Goal: Check status: Check status

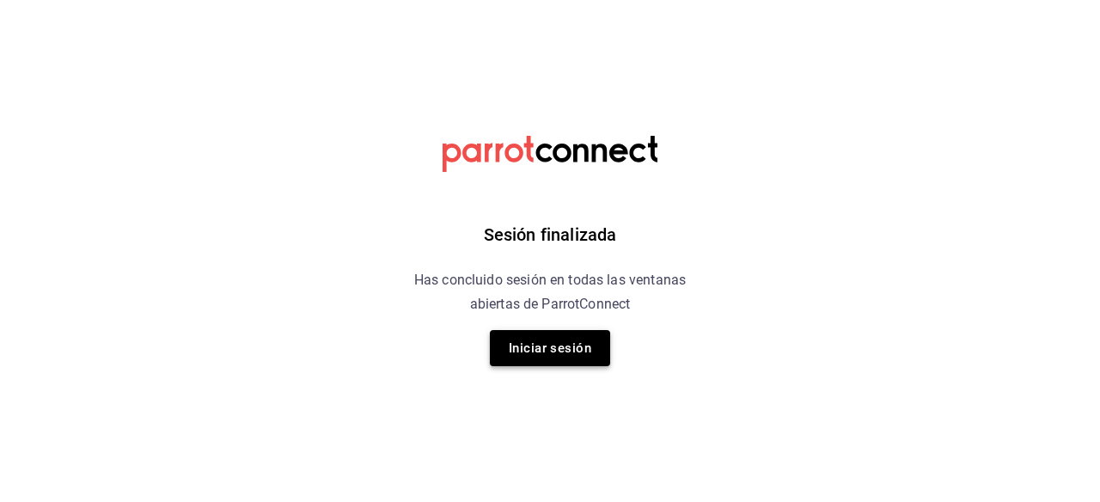
click at [547, 346] on button "Iniciar sesión" at bounding box center [550, 348] width 120 height 36
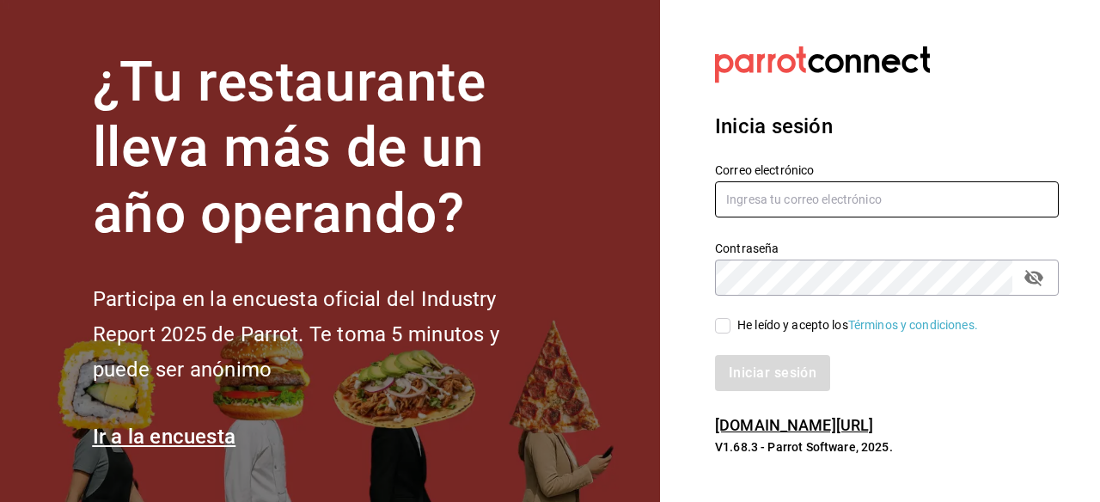
type input "gerenteoperaciones@donmacizo.com"
click at [728, 328] on input "He leído y acepto los Términos y condiciones." at bounding box center [722, 325] width 15 height 15
checkbox input "true"
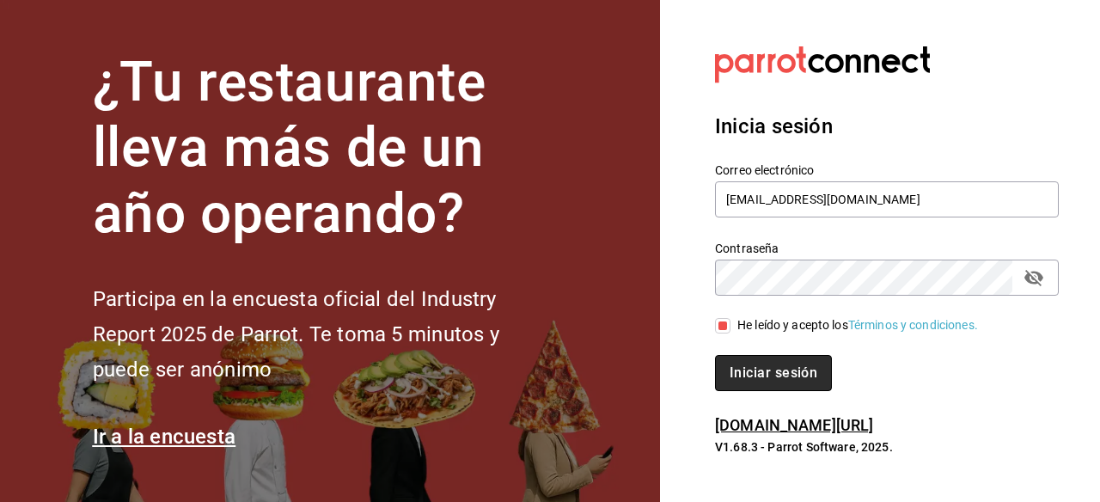
click at [732, 387] on button "Iniciar sesión" at bounding box center [773, 373] width 117 height 36
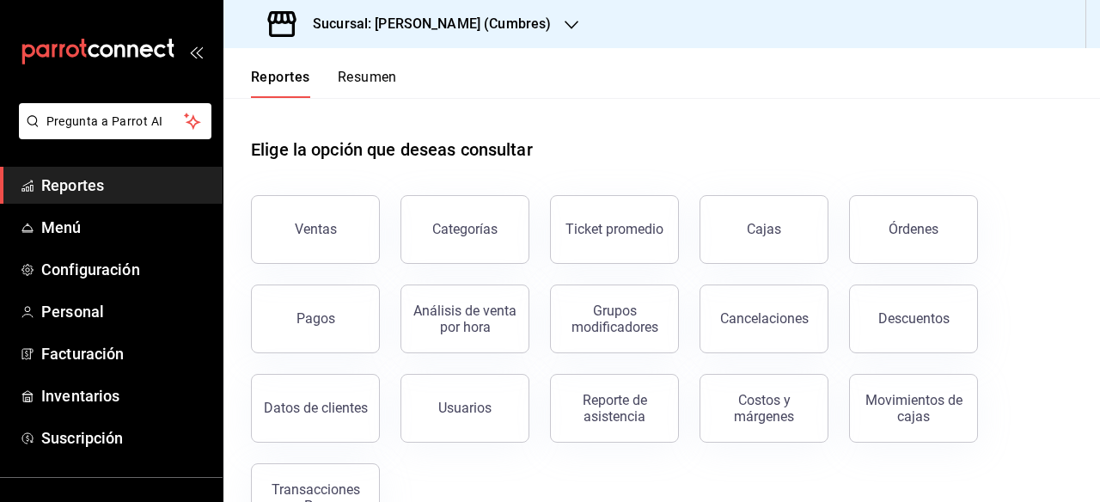
click at [565, 28] on icon "button" at bounding box center [572, 25] width 14 height 14
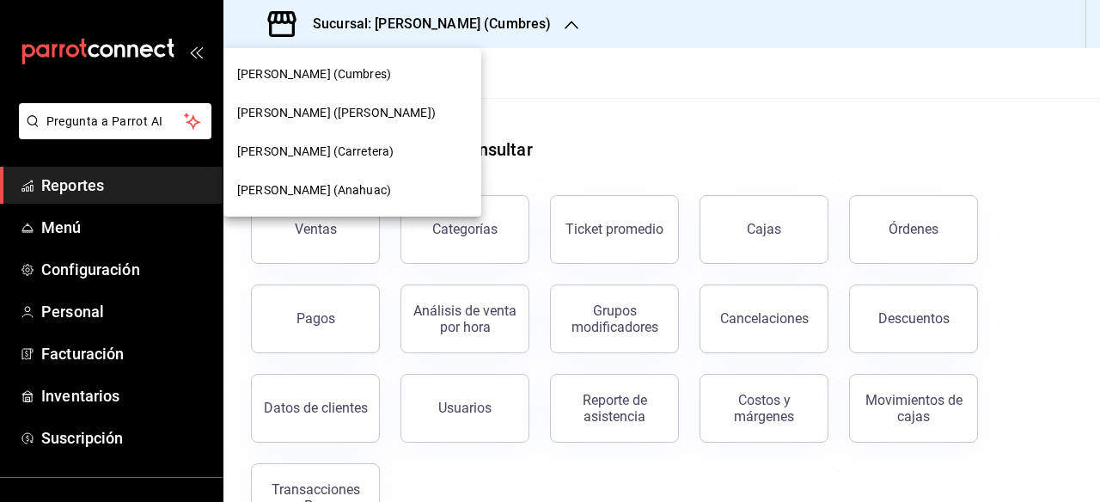
click at [370, 119] on span "[PERSON_NAME] ([PERSON_NAME])" at bounding box center [336, 113] width 199 height 18
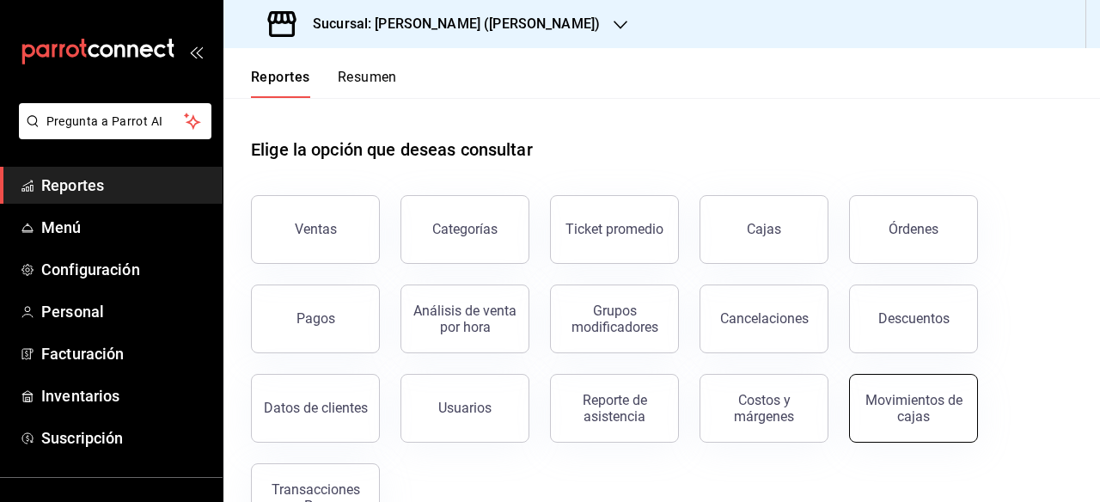
click at [903, 413] on div "Movimientos de cajas" at bounding box center [913, 408] width 107 height 33
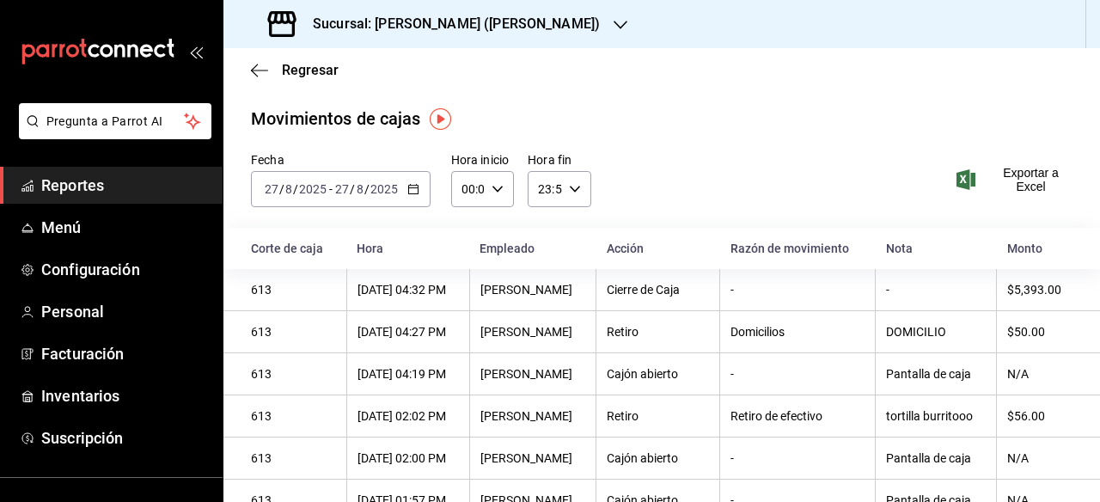
click at [408, 184] on icon "button" at bounding box center [413, 189] width 12 height 12
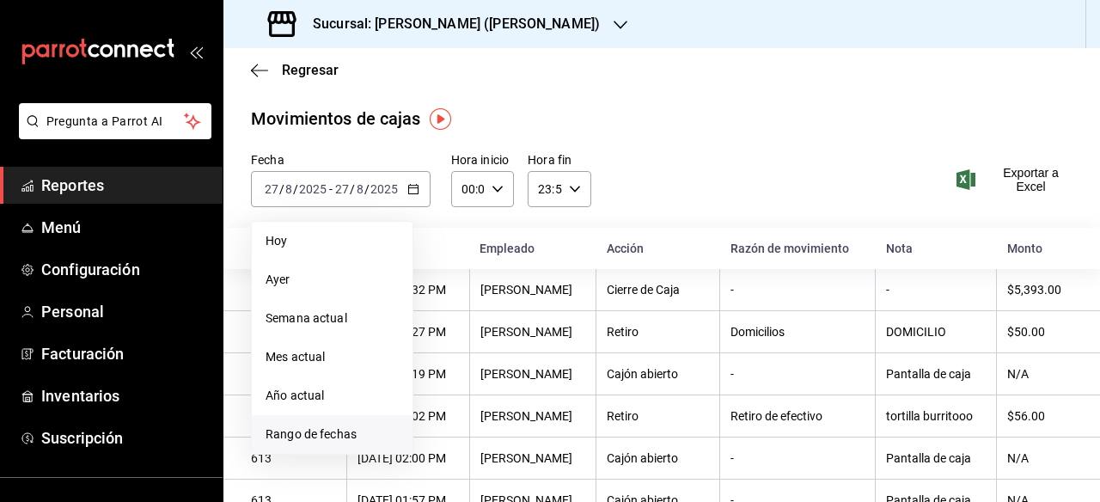
click at [300, 433] on span "Rango de fechas" at bounding box center [332, 434] width 133 height 18
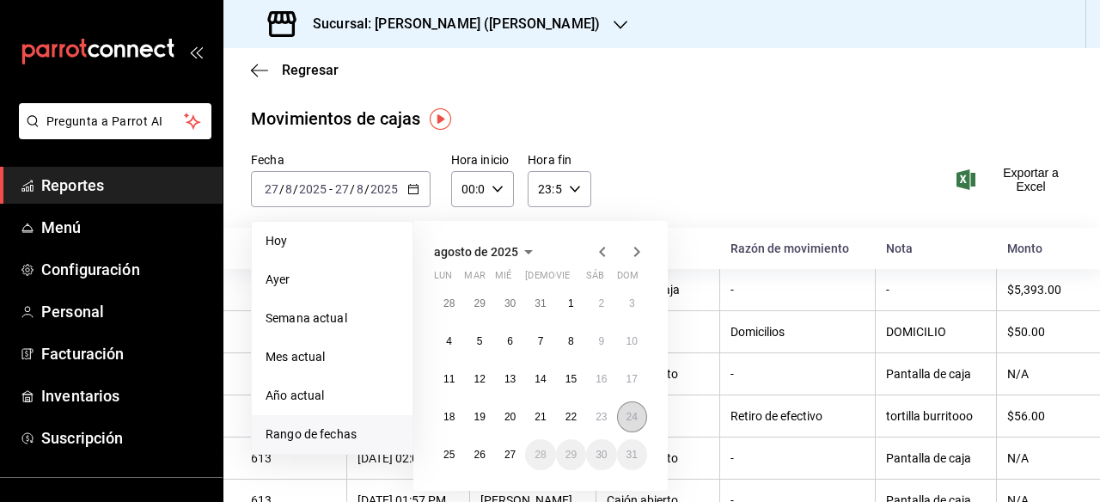
click at [632, 418] on abbr "24" at bounding box center [632, 417] width 11 height 12
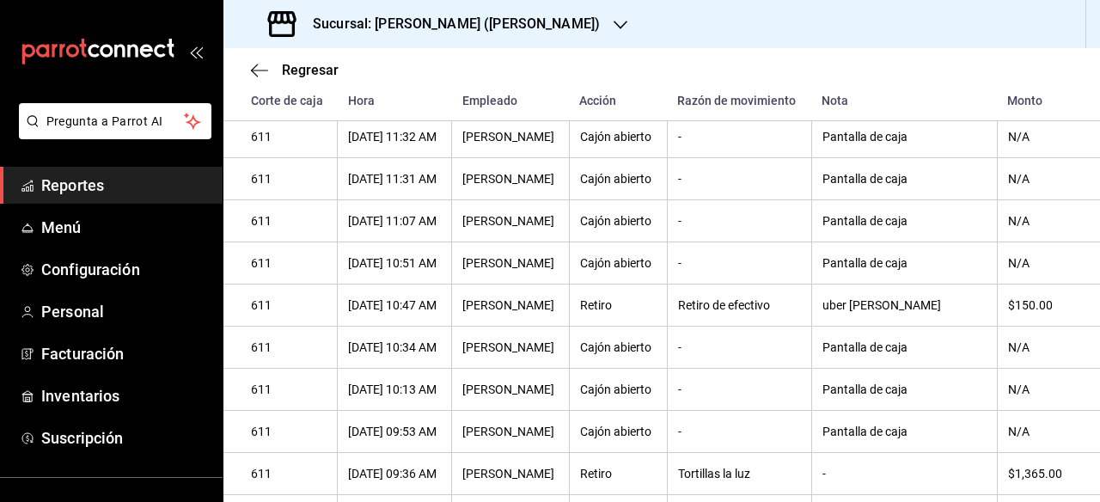
scroll to position [2605, 0]
